Goal: Find specific page/section: Find specific page/section

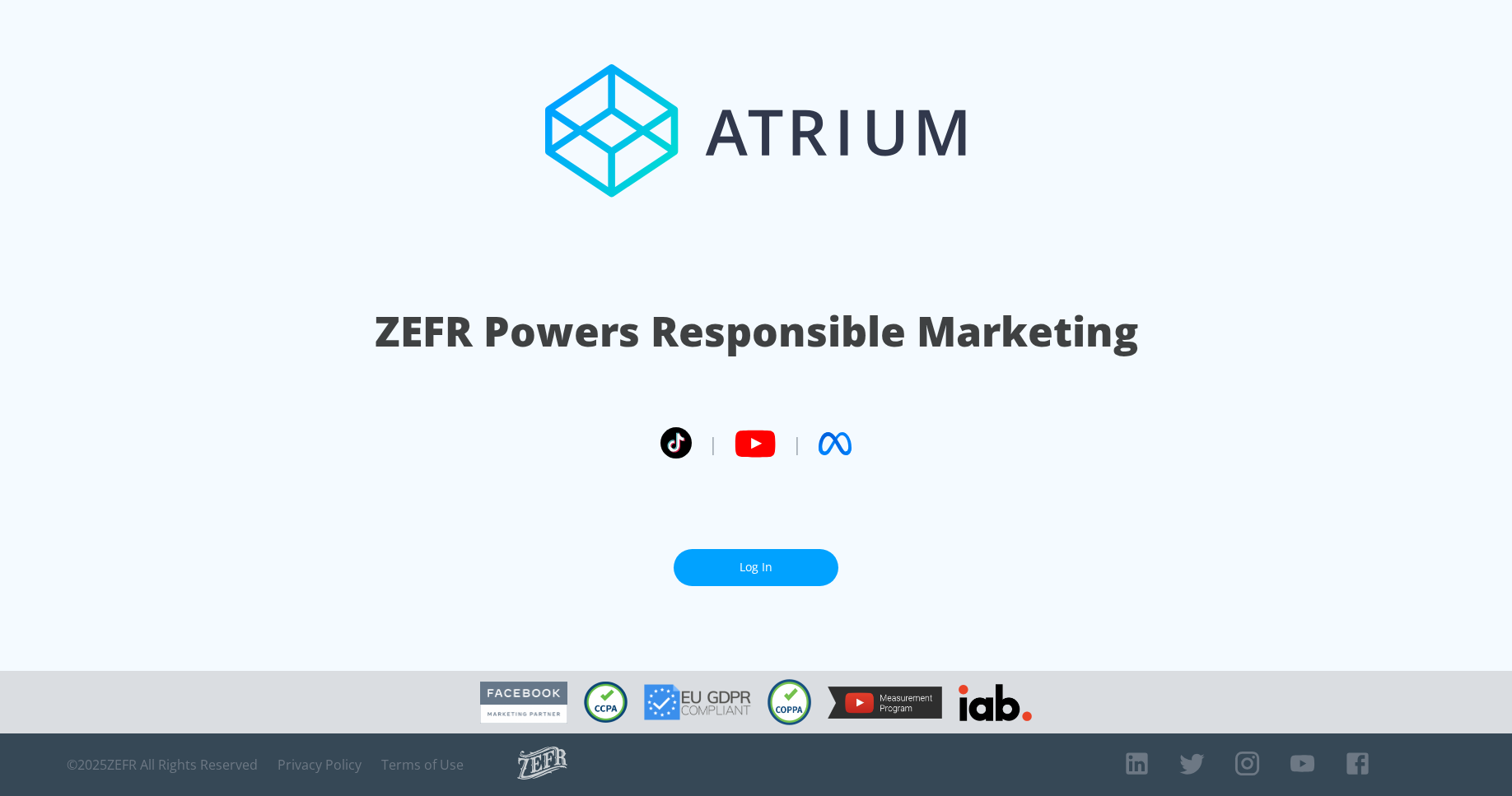
click at [746, 568] on link "Log In" at bounding box center [755, 567] width 164 height 37
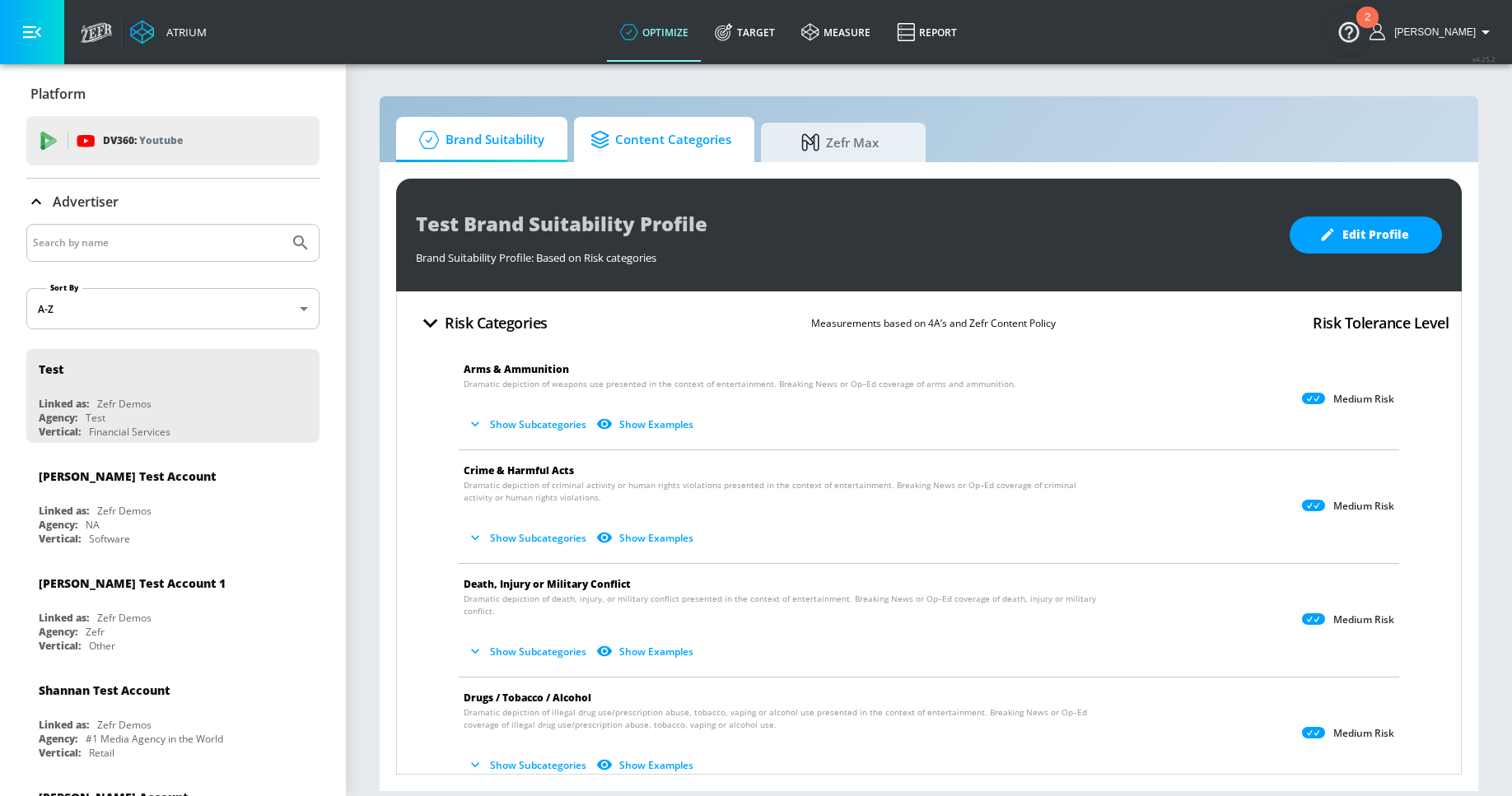
click at [671, 131] on span "Content Categories" at bounding box center [661, 140] width 141 height 39
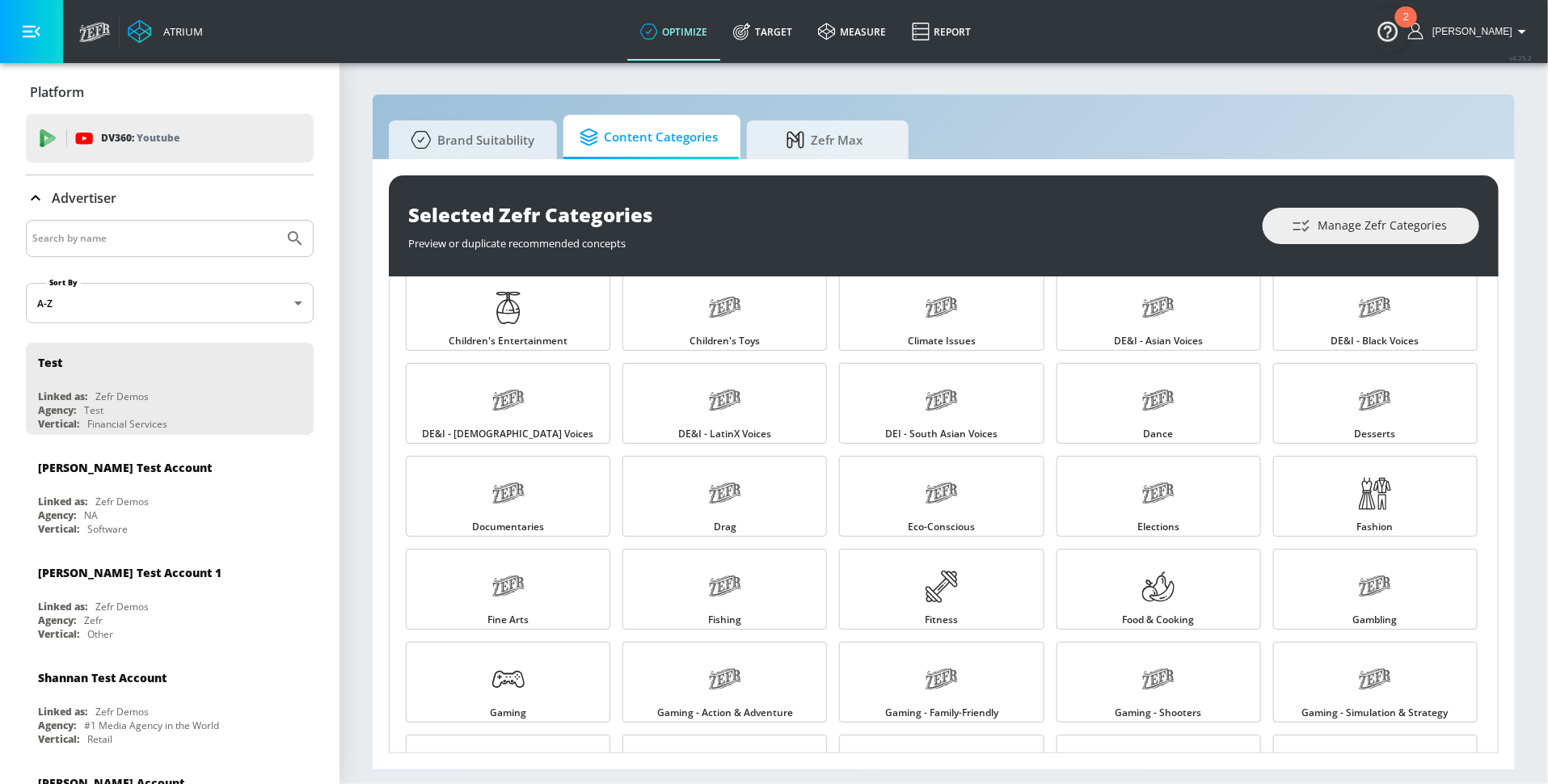
scroll to position [377, 0]
